Goal: Information Seeking & Learning: Learn about a topic

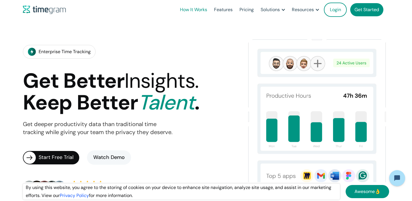
click at [202, 7] on link "How It Works" at bounding box center [194, 9] width 34 height 19
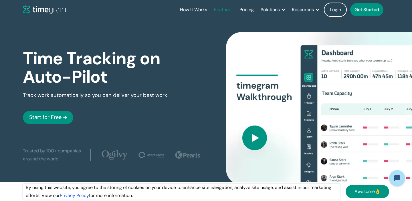
click at [223, 10] on link "Features" at bounding box center [223, 9] width 25 height 19
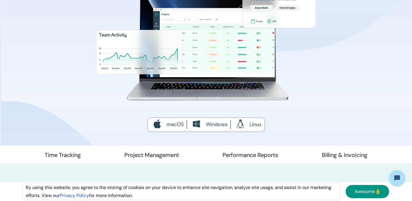
scroll to position [373, 0]
